Goal: Task Accomplishment & Management: Manage account settings

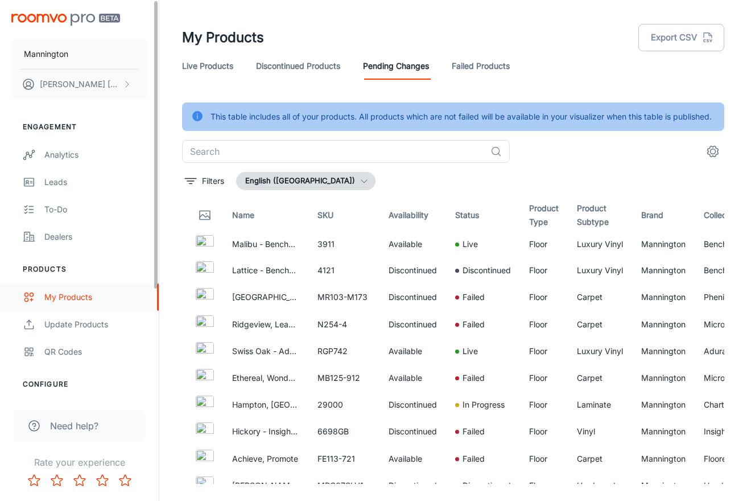
click at [66, 305] on link "My Products" at bounding box center [79, 296] width 159 height 27
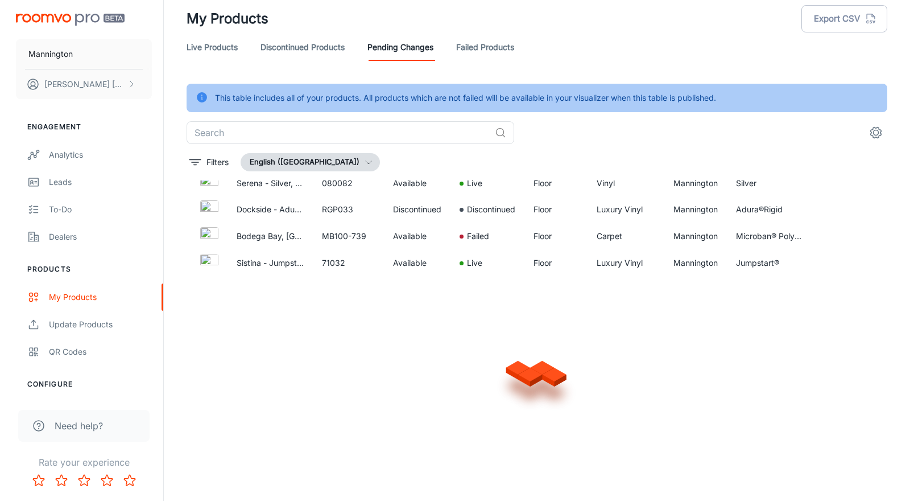
scroll to position [28, 0]
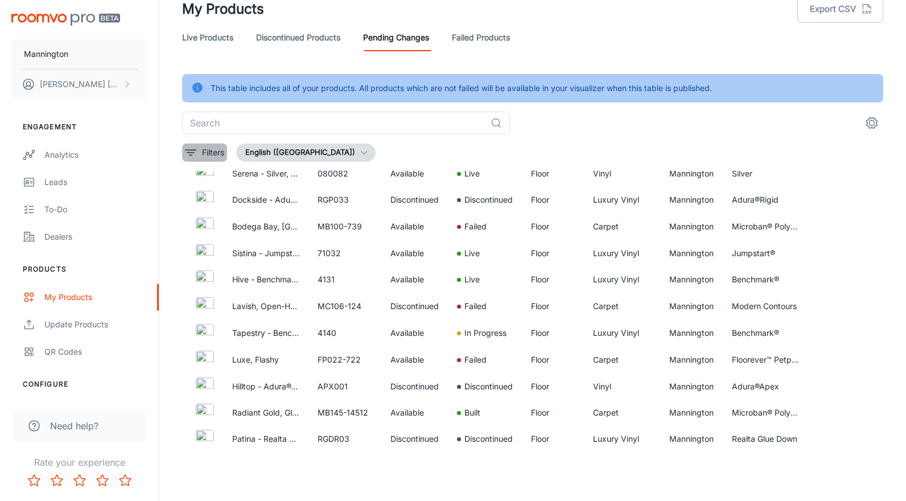
click at [206, 151] on p "Filters" at bounding box center [213, 152] width 22 height 13
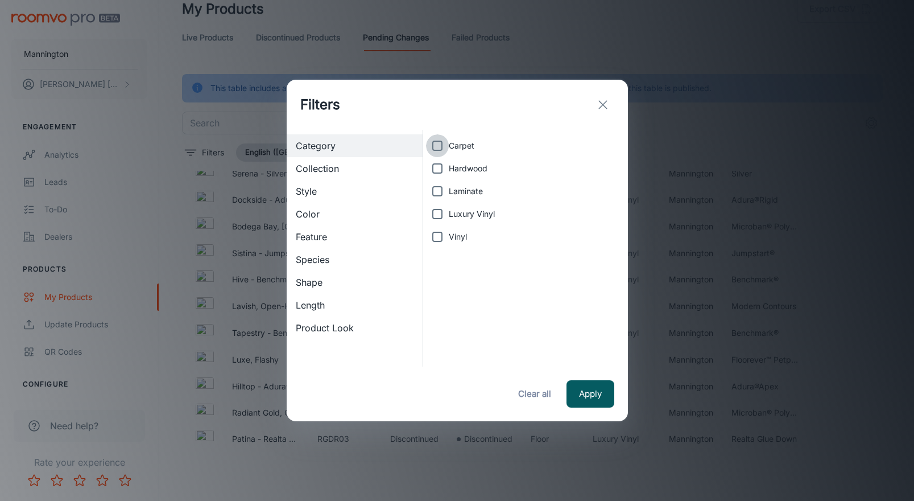
click at [440, 143] on input "Carpet" at bounding box center [437, 145] width 23 height 23
checkbox input "true"
click at [590, 399] on button "Apply" at bounding box center [591, 393] width 48 height 27
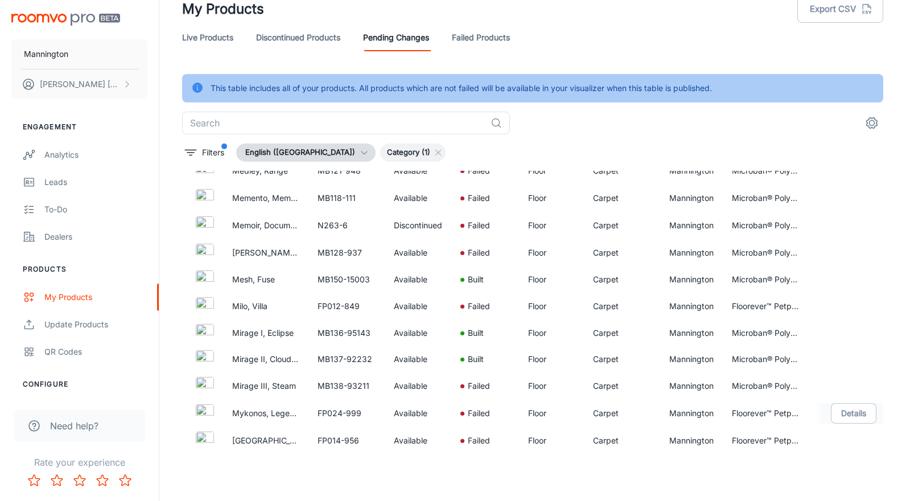
scroll to position [2870, 0]
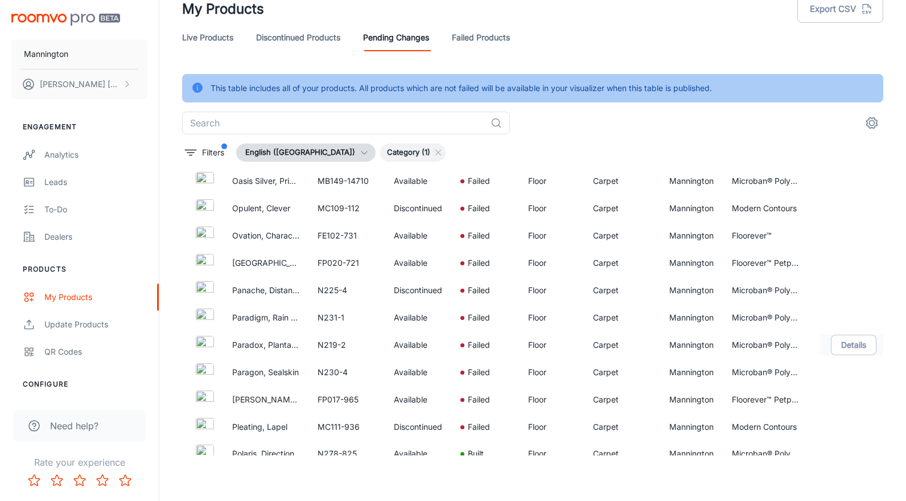
click at [199, 347] on img at bounding box center [205, 345] width 18 height 18
click at [253, 181] on p "Oasis Silver, Prickly Pear" at bounding box center [265, 181] width 67 height 13
click at [746, 180] on button "Details" at bounding box center [853, 181] width 46 height 20
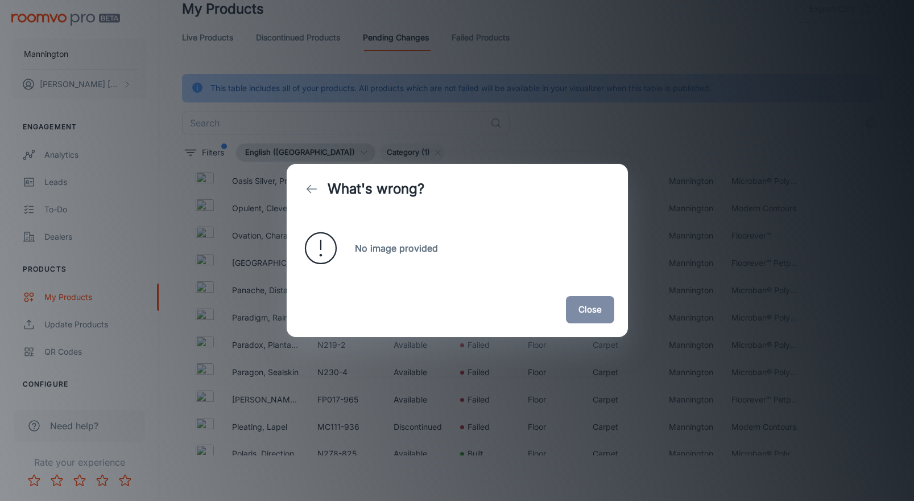
click at [603, 118] on div "What's wrong? No image provided Close" at bounding box center [457, 250] width 914 height 501
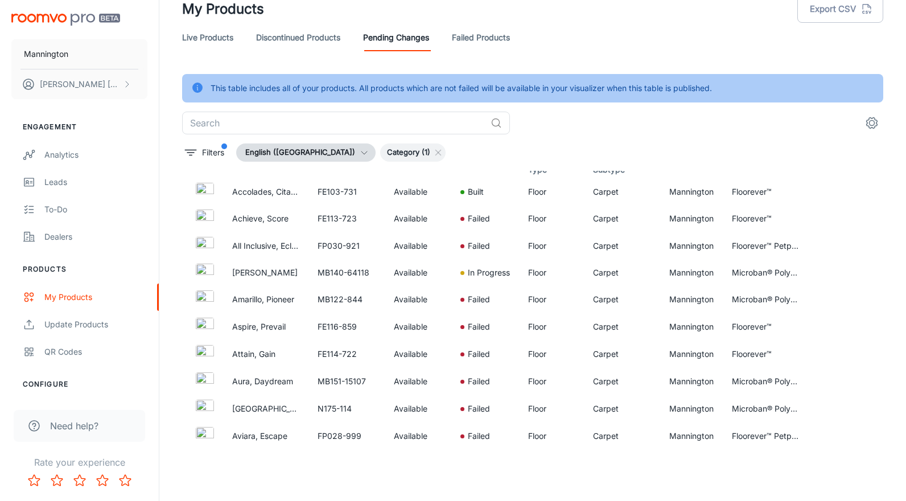
scroll to position [0, 0]
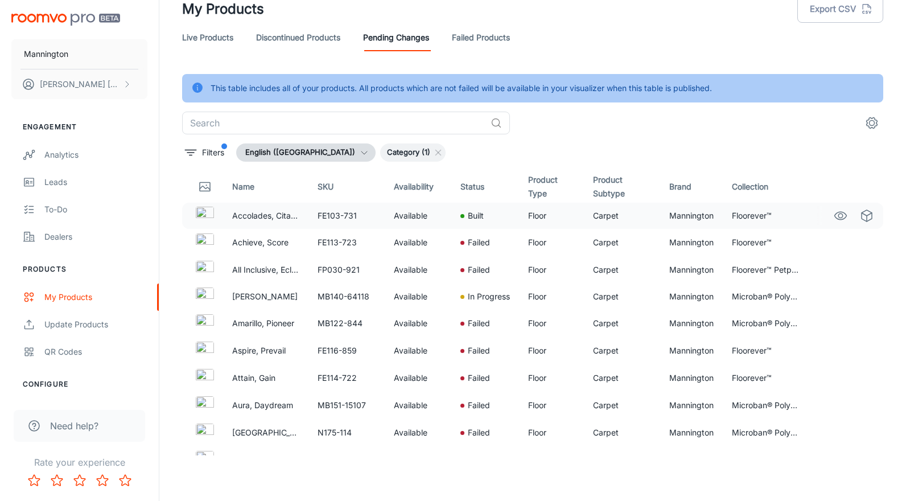
click at [413, 215] on td "Available" at bounding box center [417, 215] width 67 height 26
click at [326, 217] on td "FE103-731" at bounding box center [346, 215] width 76 height 26
click at [202, 212] on img at bounding box center [205, 215] width 18 height 18
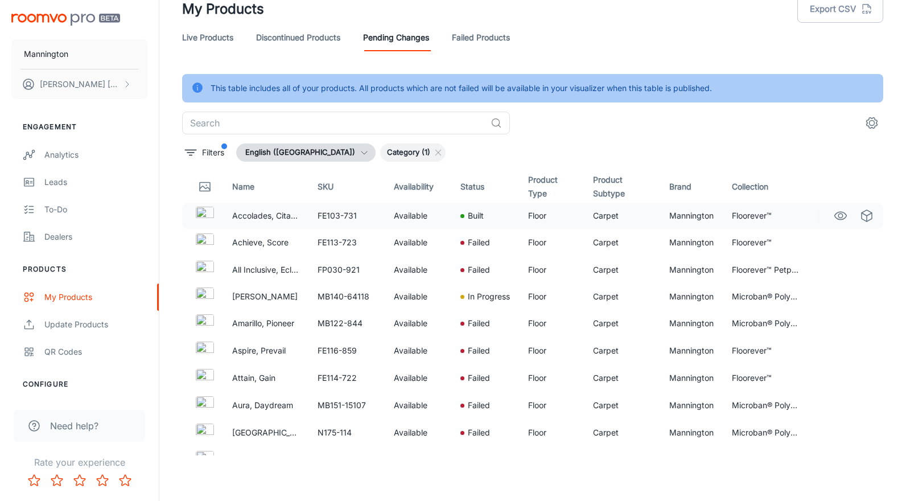
click at [202, 212] on img at bounding box center [205, 215] width 18 height 18
click at [746, 216] on circle "See in Visualizer" at bounding box center [840, 215] width 5 height 5
